Goal: Obtain resource: Download file/media

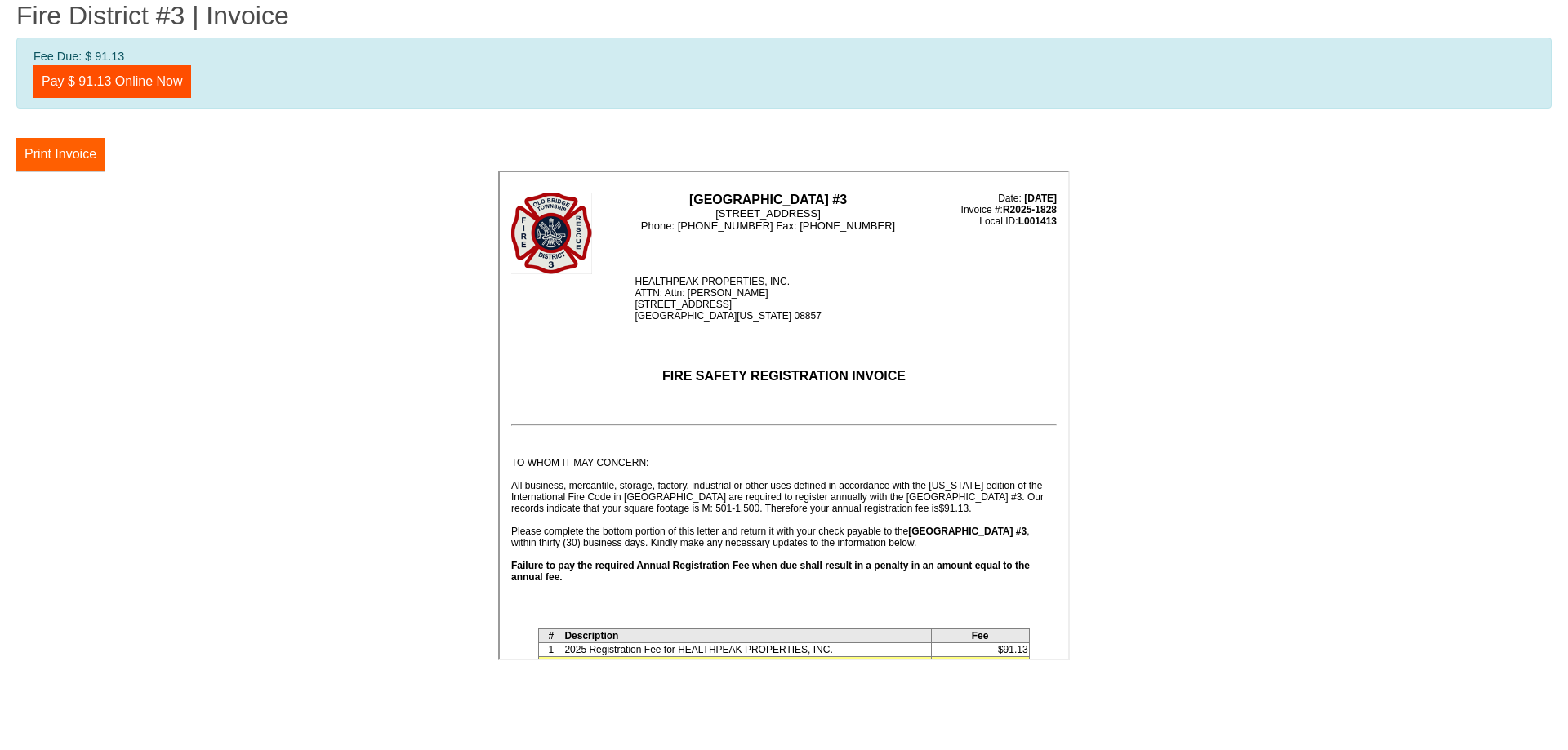
click at [73, 155] on button "Print Invoice" at bounding box center [60, 154] width 88 height 33
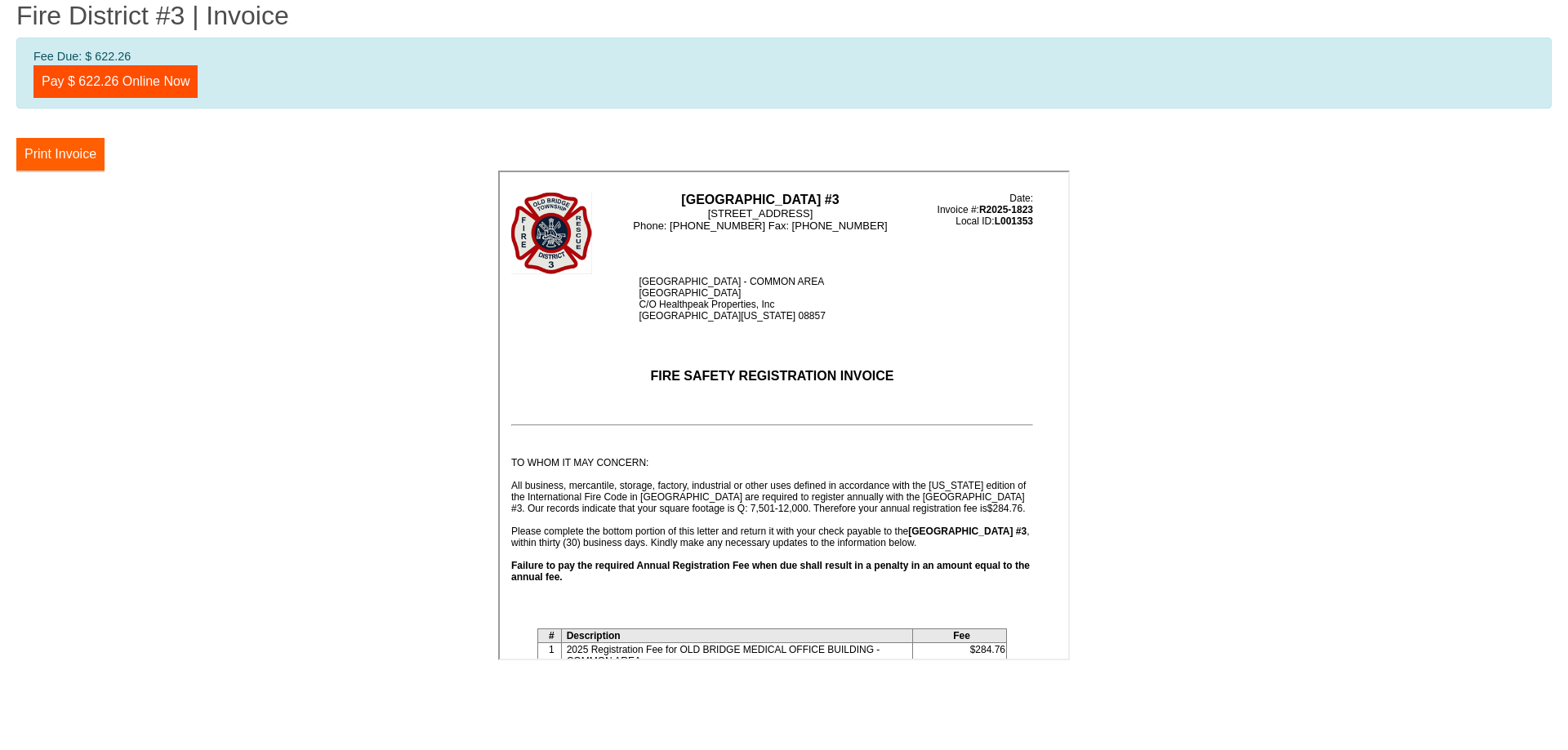
drag, startPoint x: 73, startPoint y: 156, endPoint x: 149, endPoint y: 117, distance: 85.4
click at [73, 156] on button "Print Invoice" at bounding box center [60, 154] width 88 height 33
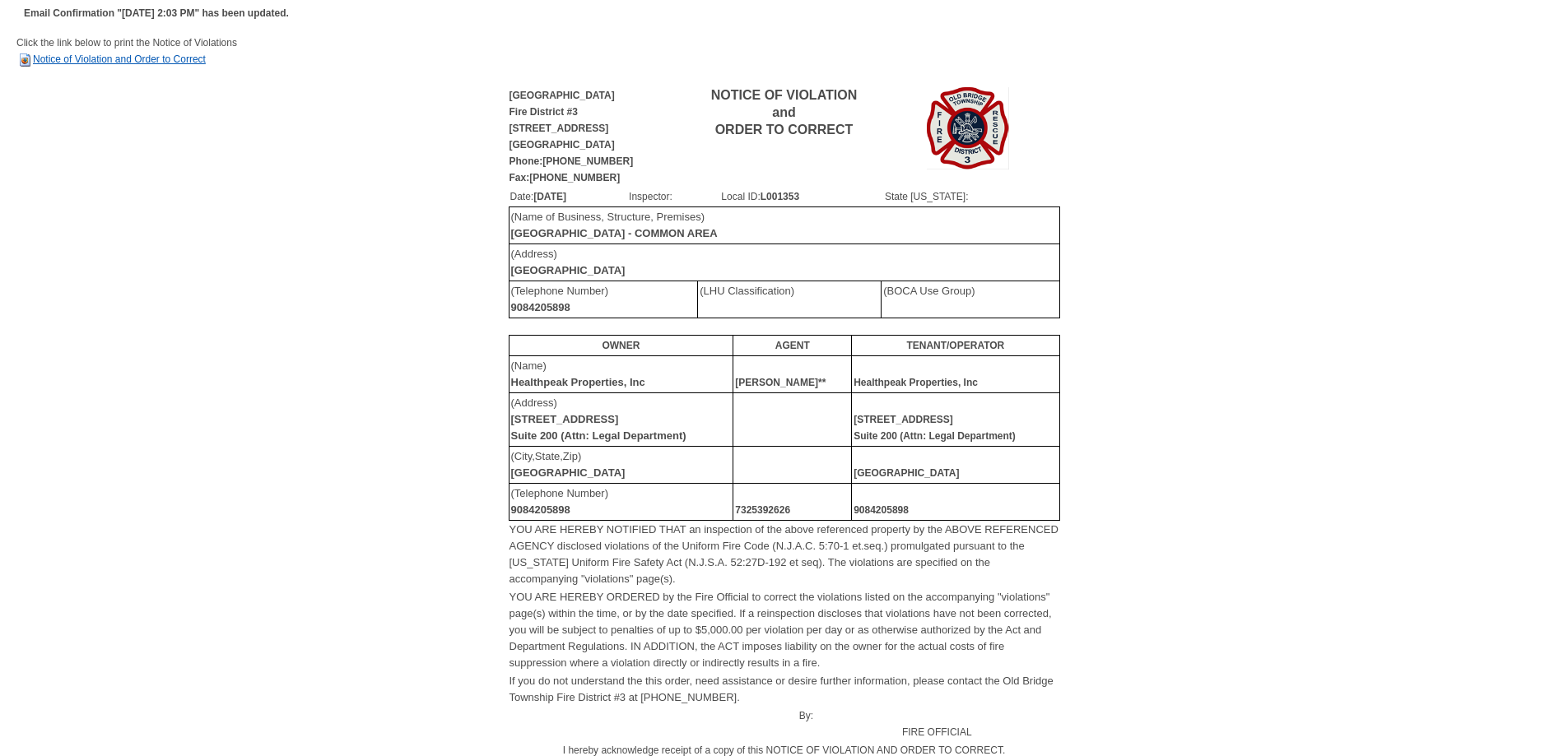
click at [114, 57] on link "Notice of Violation and Order to Correct" at bounding box center [110, 59] width 190 height 11
